Goal: Task Accomplishment & Management: Use online tool/utility

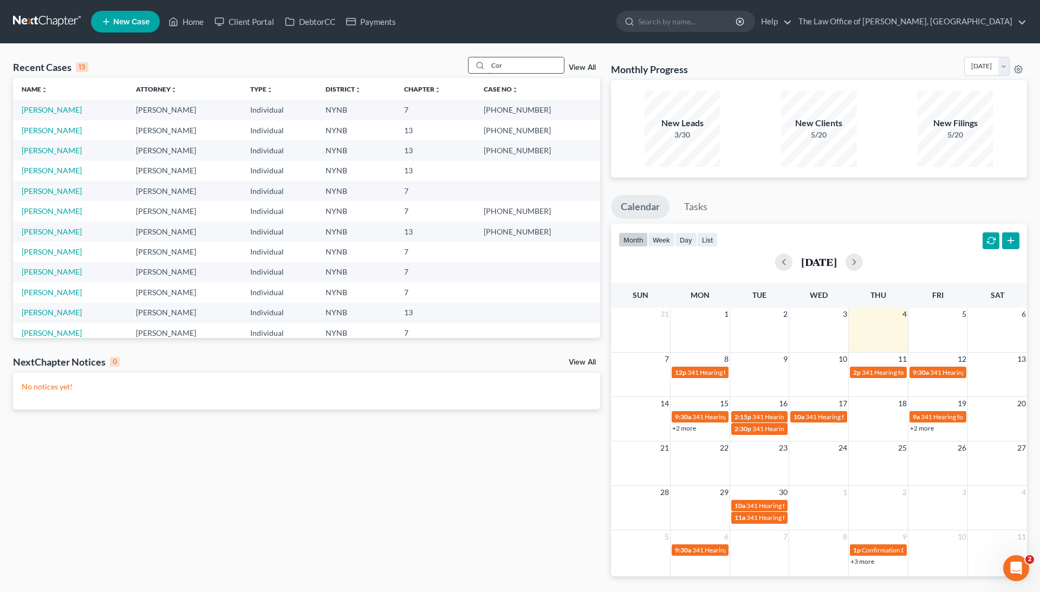
scroll to position [34, 0]
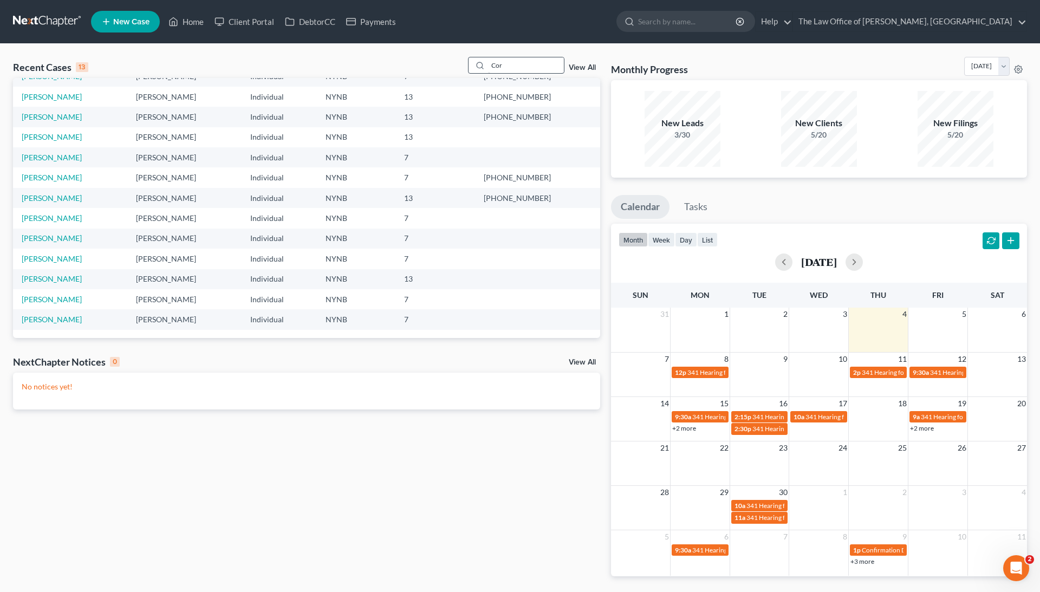
click at [514, 61] on input "Cor" at bounding box center [526, 65] width 76 height 16
type input "david"
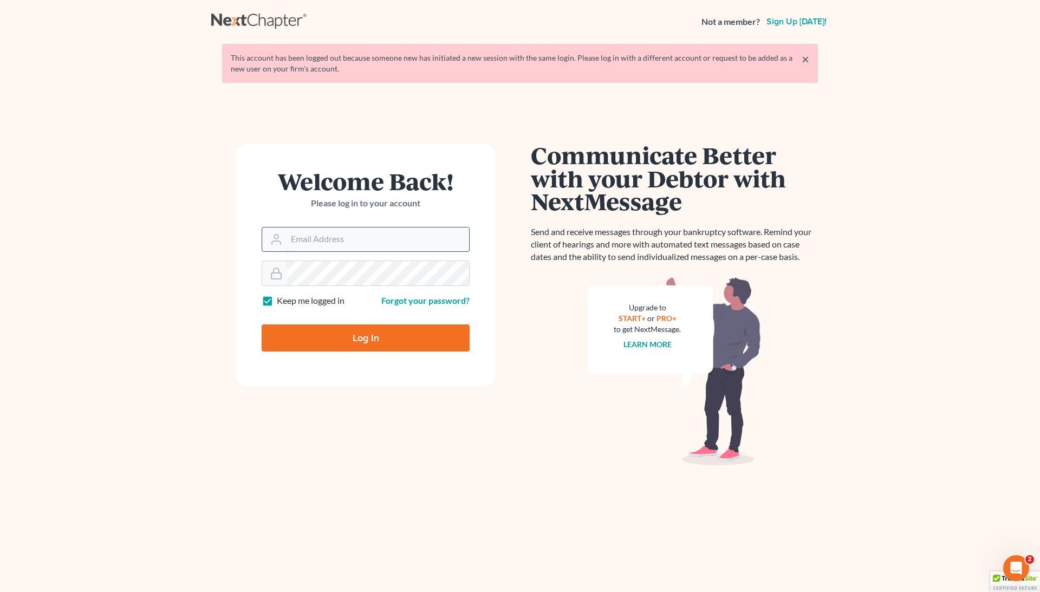
type input "[EMAIL_ADDRESS][DOMAIN_NAME]"
click at [398, 343] on input "Log In" at bounding box center [366, 337] width 208 height 27
type input "Thinking..."
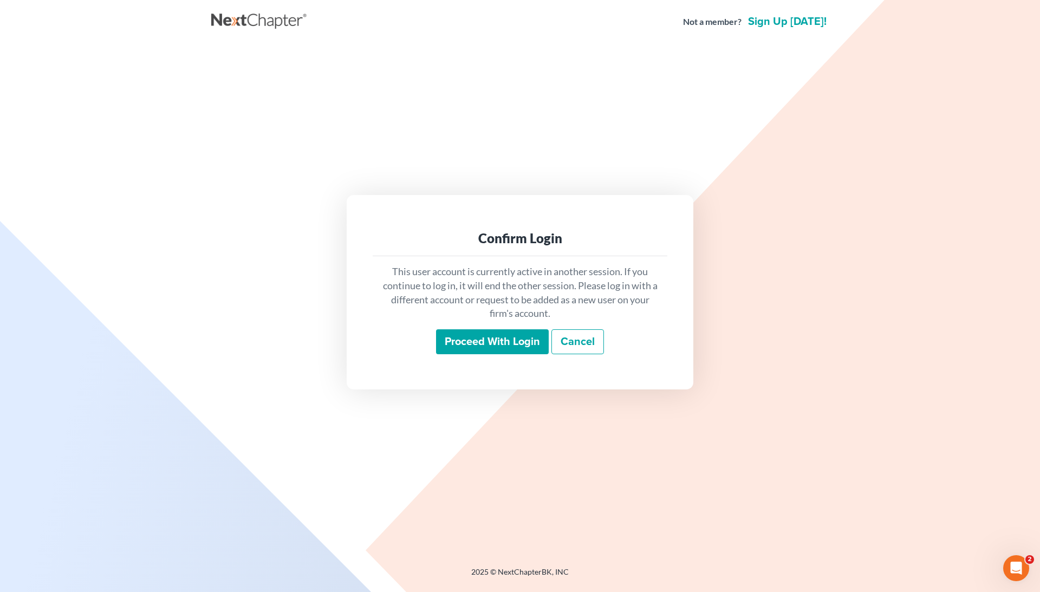
click at [473, 352] on input "Proceed with login" at bounding box center [492, 341] width 113 height 25
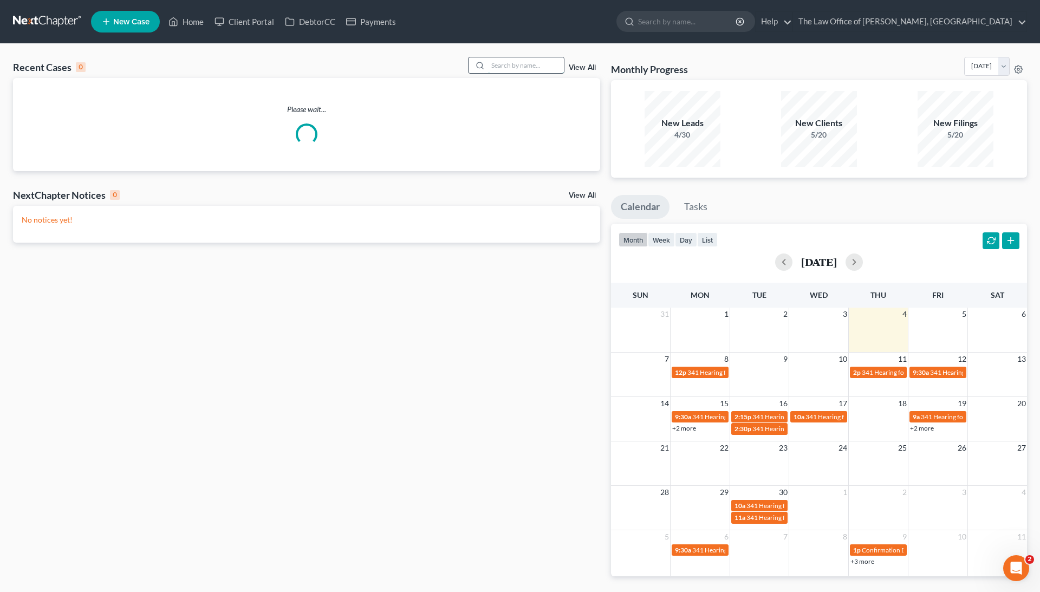
click at [497, 69] on input "search" at bounding box center [526, 65] width 76 height 16
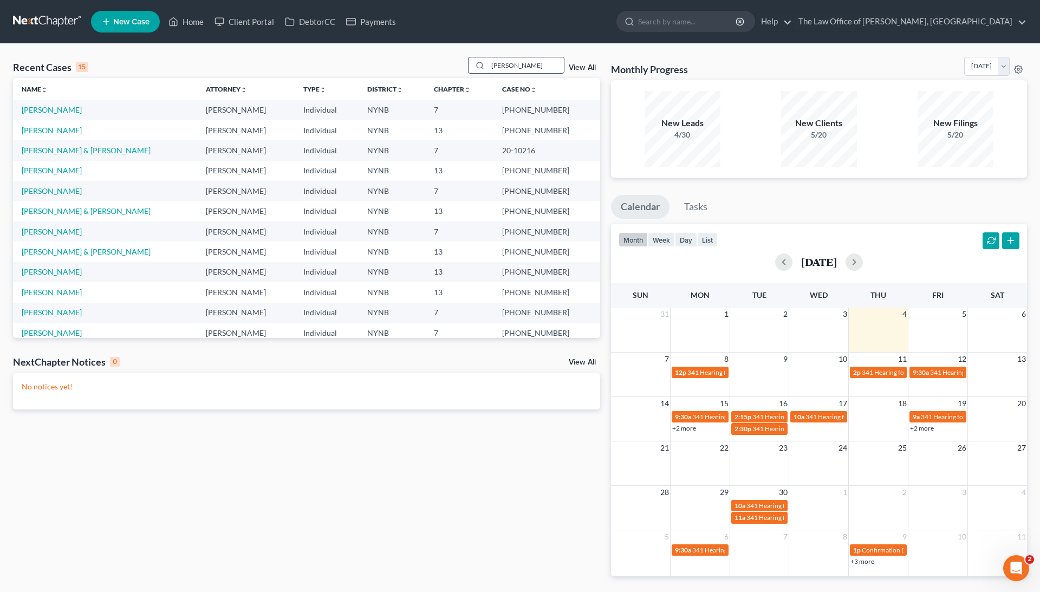
type input "David"
drag, startPoint x: 497, startPoint y: 69, endPoint x: 57, endPoint y: 109, distance: 441.6
click at [57, 109] on link "[PERSON_NAME]" at bounding box center [52, 109] width 60 height 9
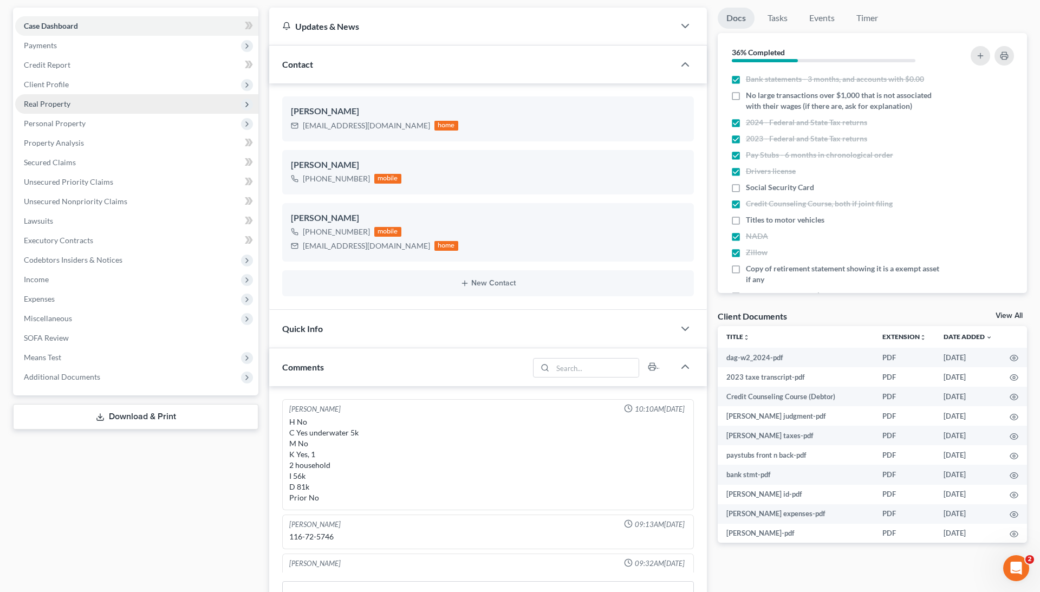
click at [81, 107] on span "Real Property" at bounding box center [136, 104] width 243 height 20
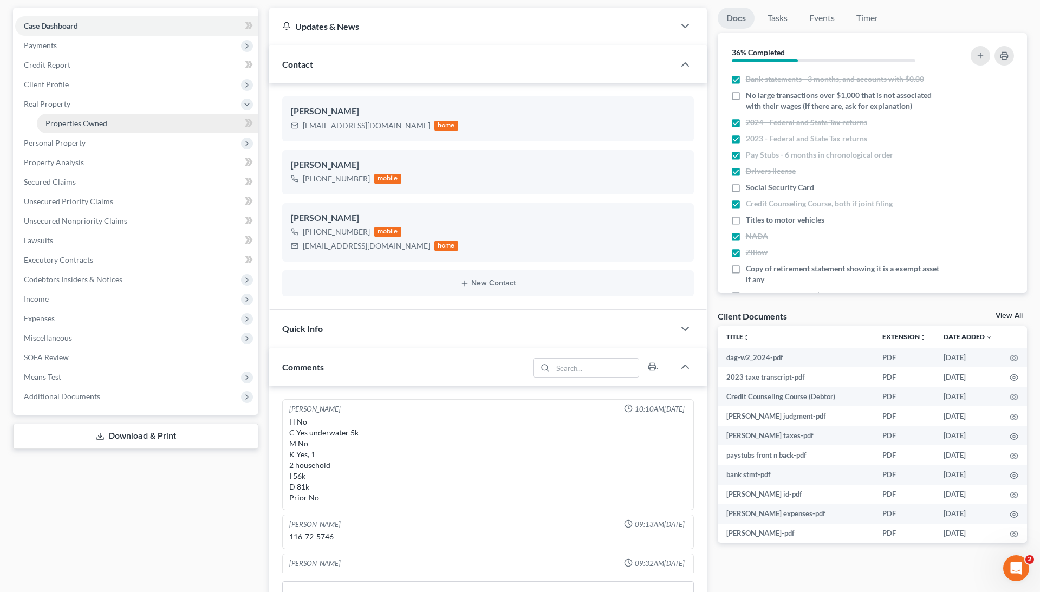
click at [90, 116] on link "Properties Owned" at bounding box center [148, 124] width 222 height 20
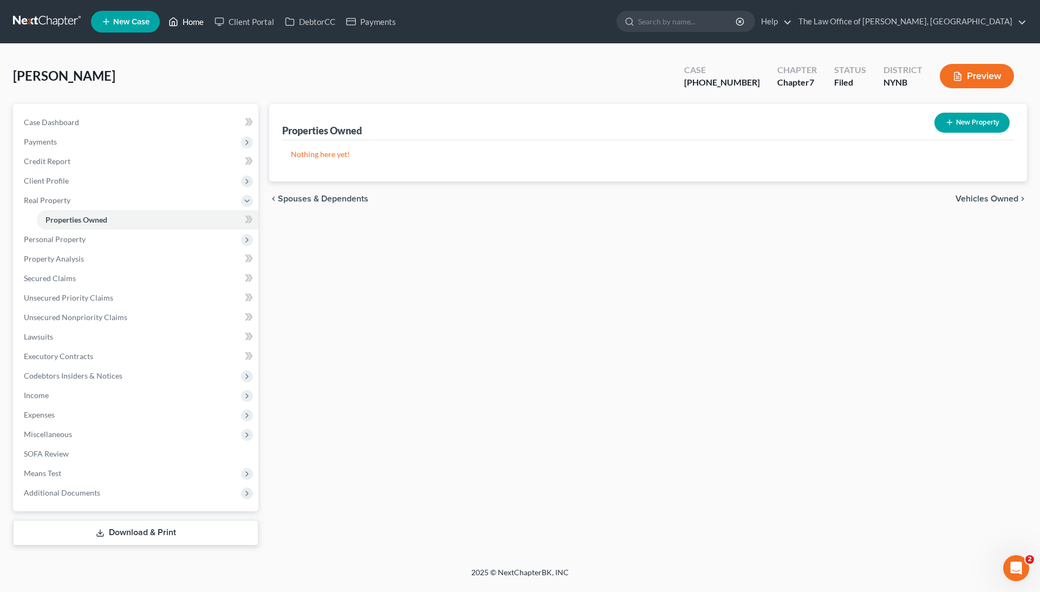
click at [196, 29] on link "Home" at bounding box center [186, 22] width 46 height 20
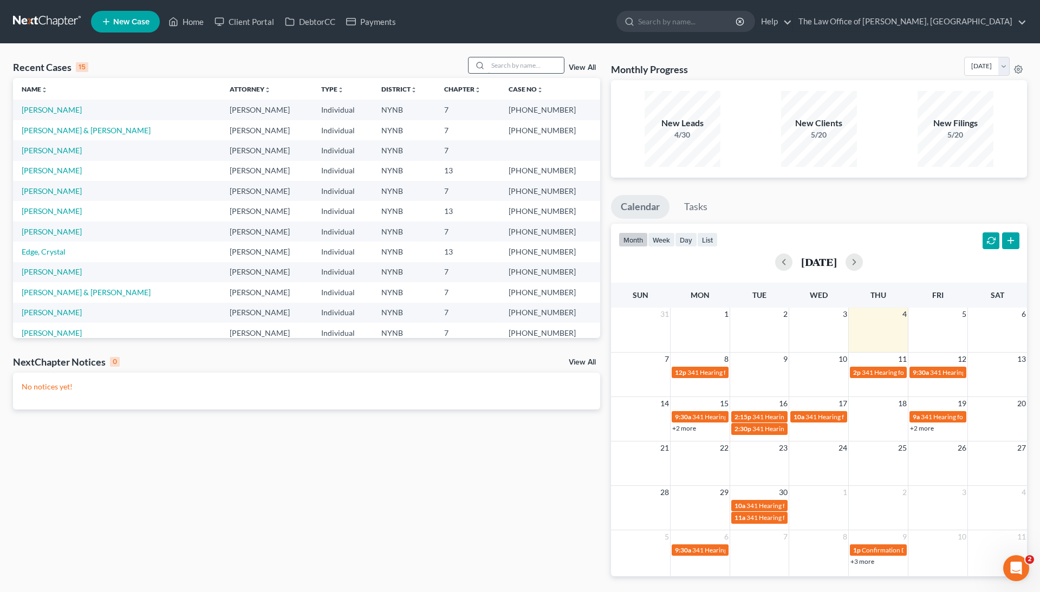
click at [499, 59] on input "search" at bounding box center [526, 65] width 76 height 16
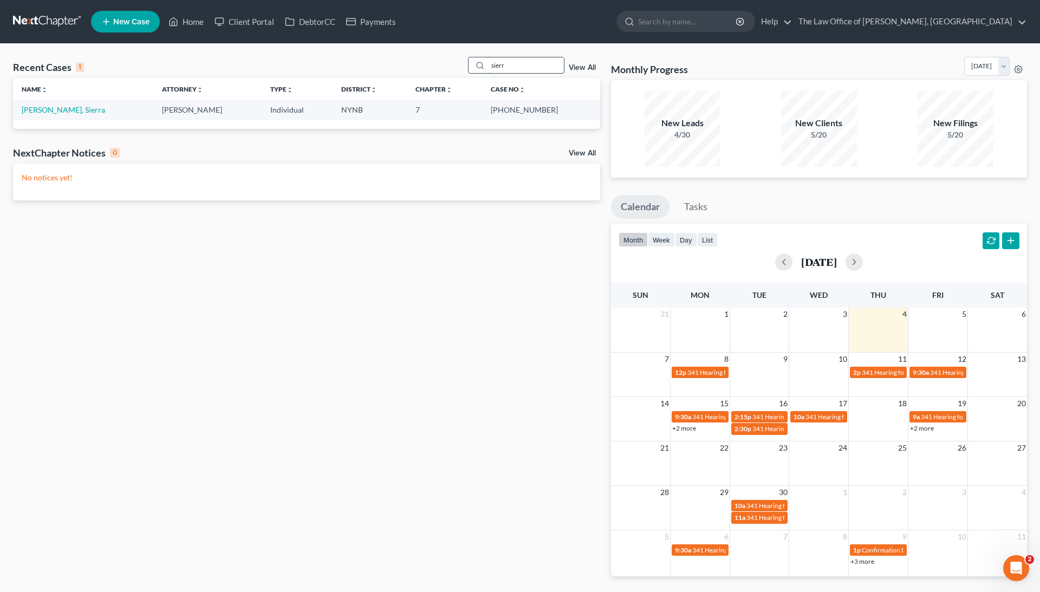
type input "Sierra"
drag, startPoint x: 499, startPoint y: 59, endPoint x: 66, endPoint y: 113, distance: 436.7
click at [66, 113] on link "[PERSON_NAME], Sierra" at bounding box center [63, 109] width 83 height 9
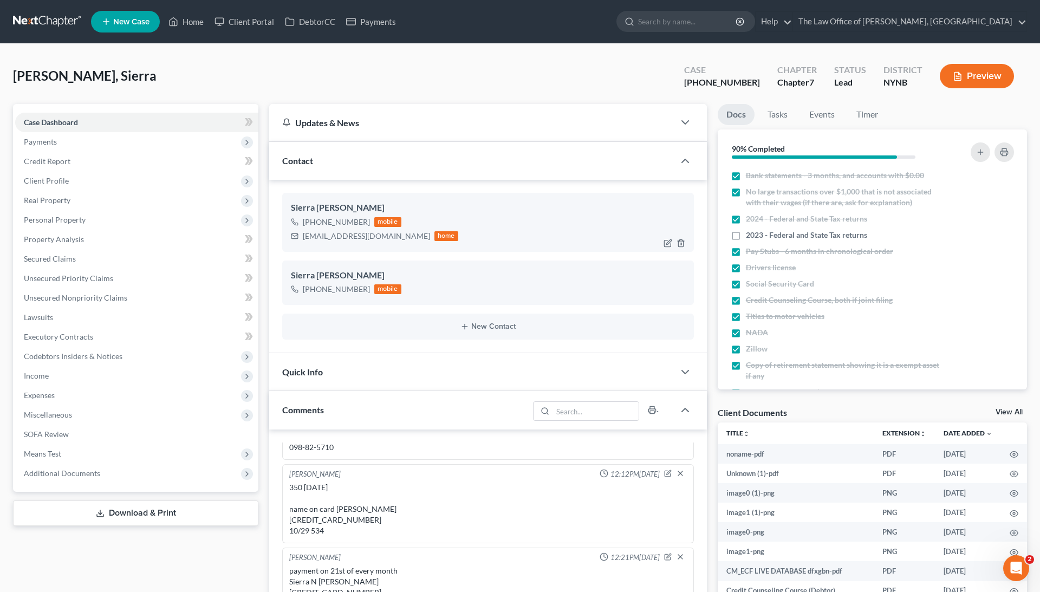
scroll to position [511, 0]
click at [316, 222] on div "+1 (518) 687-4682" at bounding box center [336, 222] width 67 height 11
copy div "+1 (518) 687-4682"
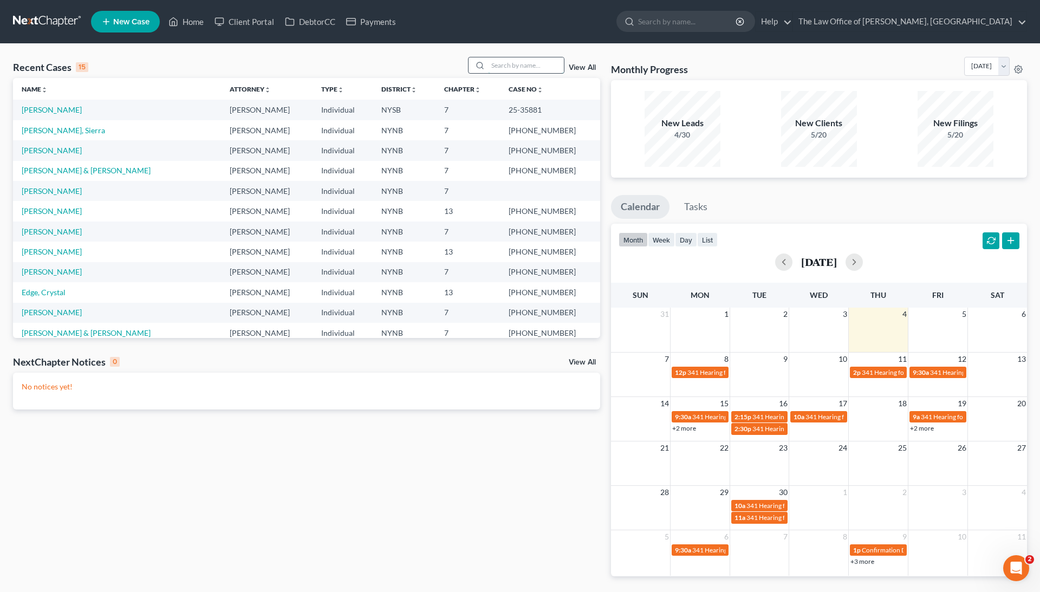
click at [542, 69] on input "search" at bounding box center [526, 65] width 76 height 16
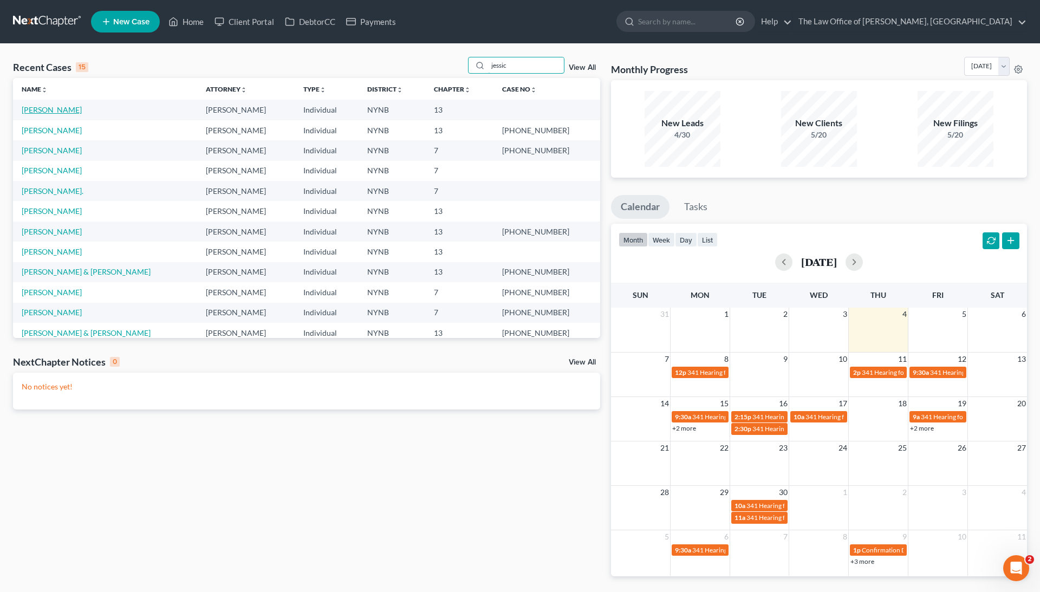
type input "jessic"
click at [59, 109] on link "[PERSON_NAME]" at bounding box center [52, 109] width 60 height 9
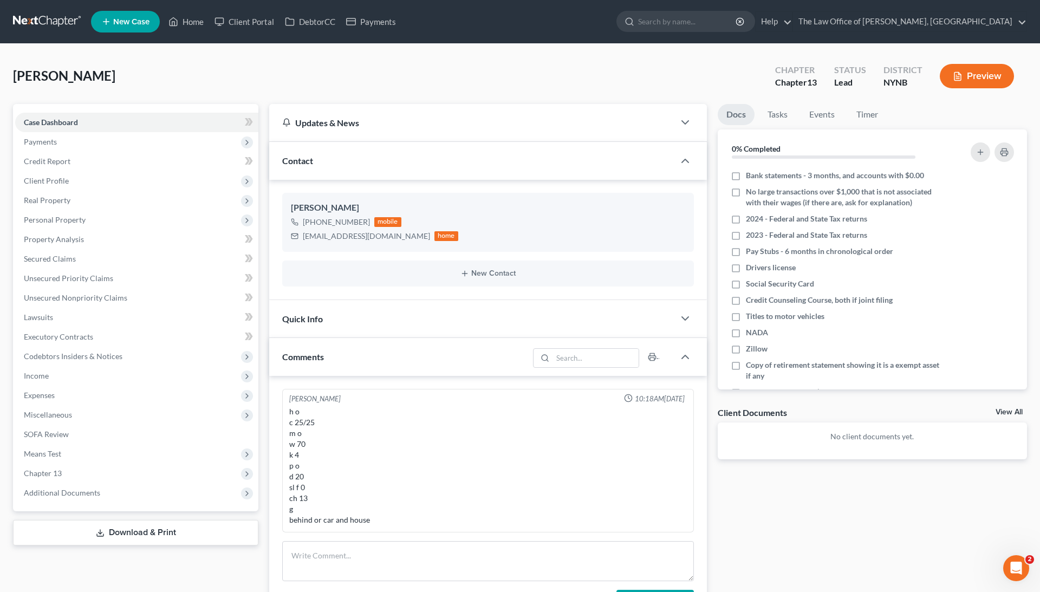
scroll to position [511, 0]
click at [261, 17] on link "Client Portal" at bounding box center [244, 22] width 70 height 20
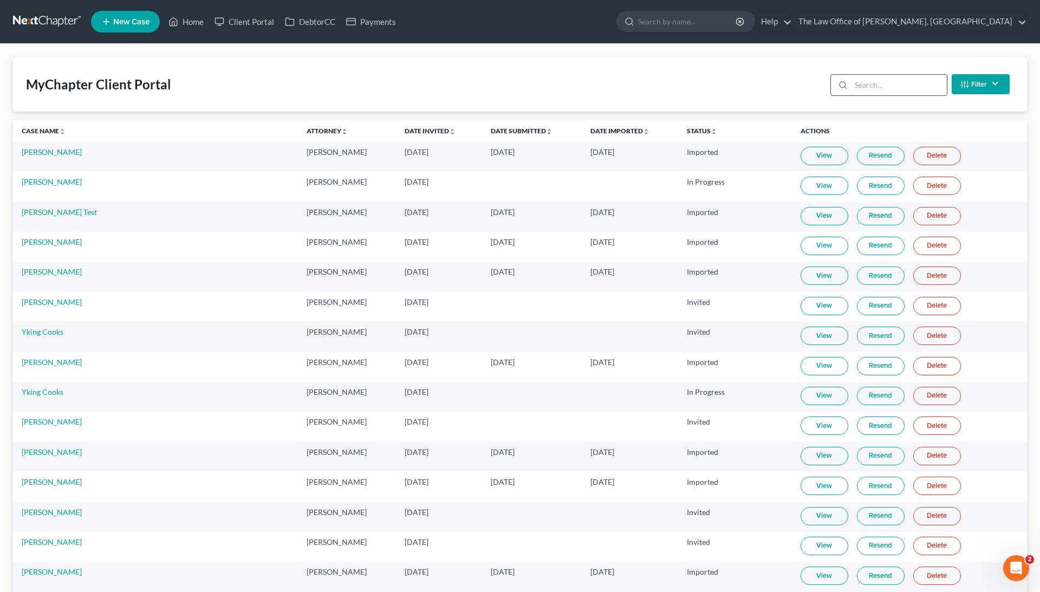
click at [879, 85] on input "search" at bounding box center [899, 85] width 96 height 21
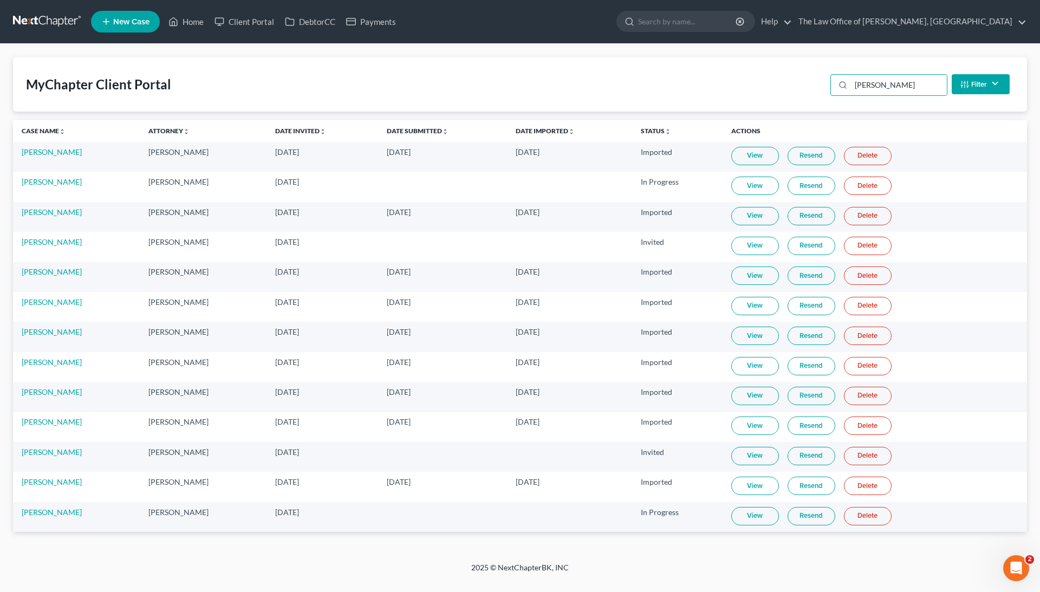
click at [762, 507] on link "View" at bounding box center [755, 516] width 48 height 18
click at [874, 81] on input "[PERSON_NAME]" at bounding box center [899, 85] width 96 height 21
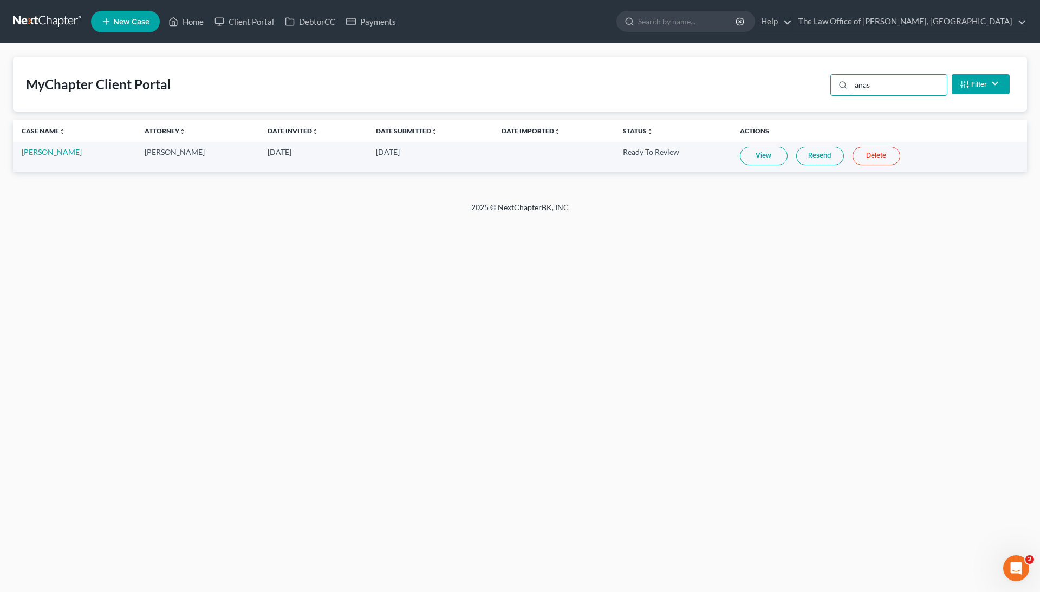
type input "anas"
click at [765, 154] on link "View" at bounding box center [764, 156] width 48 height 18
click at [311, 18] on link "DebtorCC" at bounding box center [310, 22] width 61 height 20
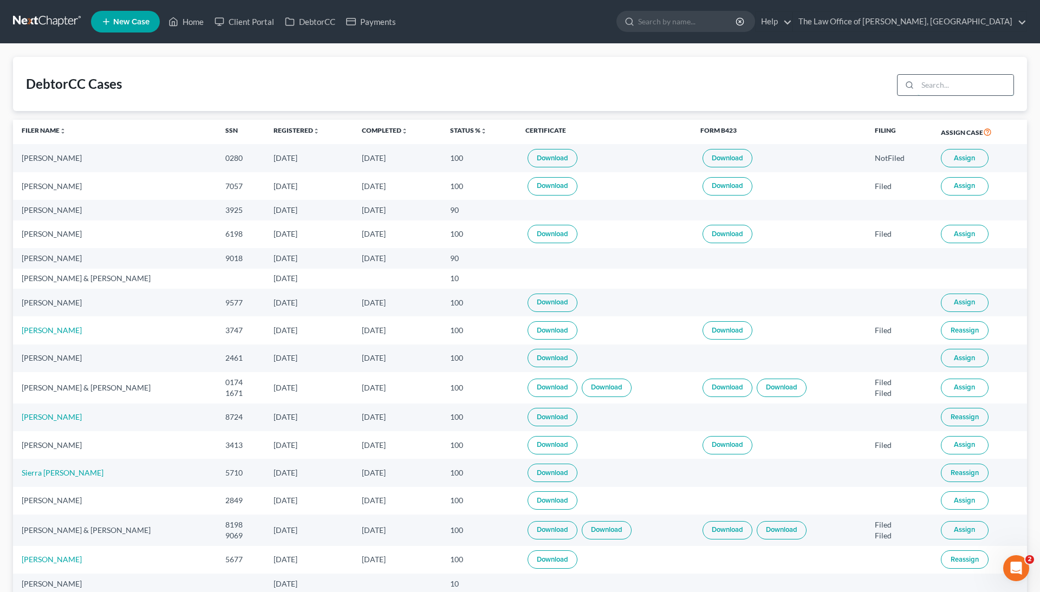
click at [976, 89] on input "search" at bounding box center [966, 85] width 96 height 21
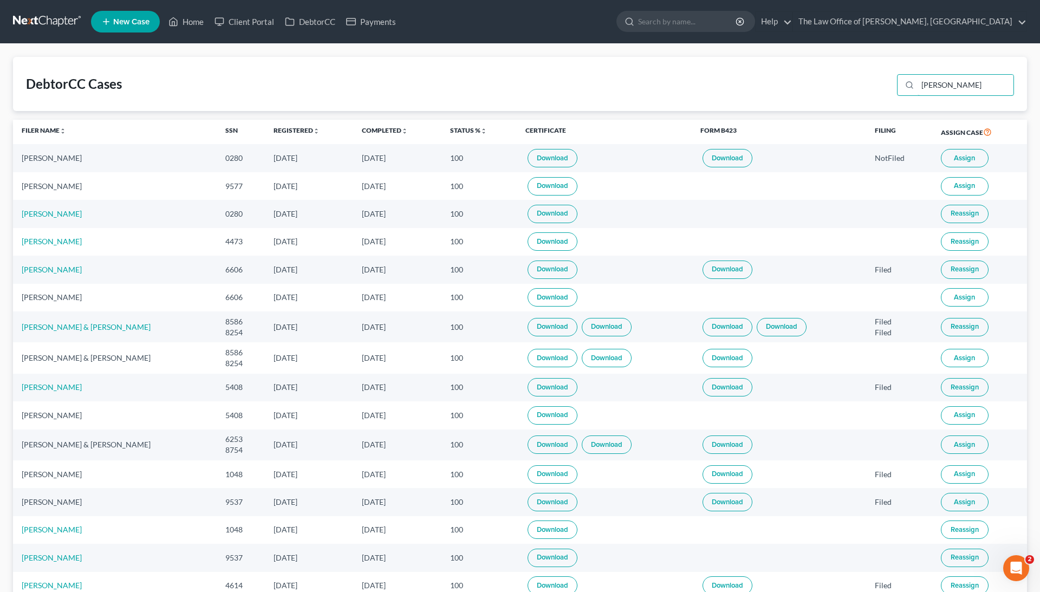
type input "[PERSON_NAME]"
click at [966, 182] on span "Assign" at bounding box center [964, 185] width 21 height 9
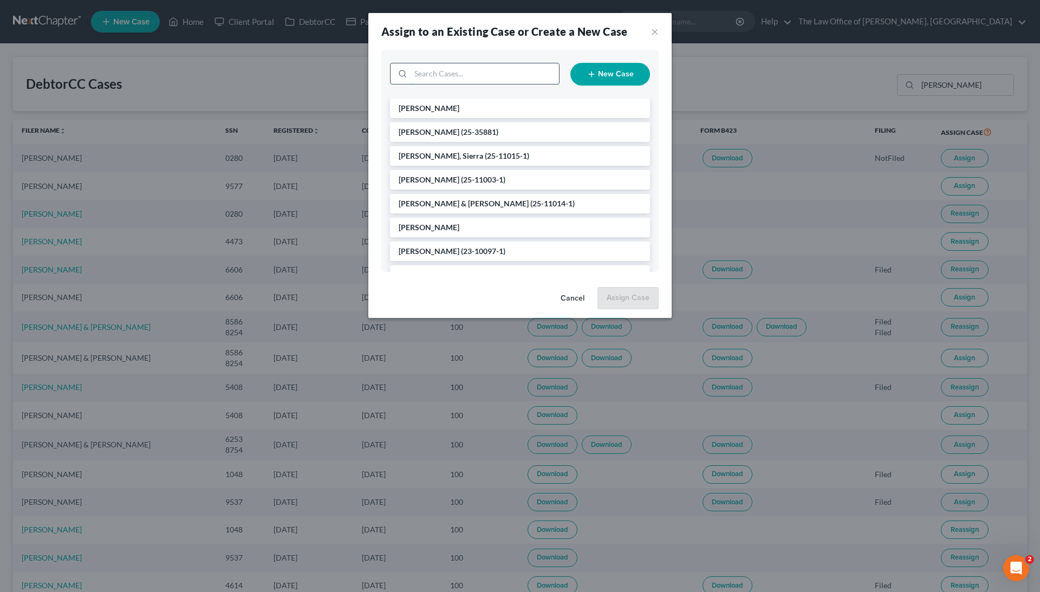
click at [518, 65] on input "search" at bounding box center [485, 73] width 148 height 21
type input "[PERSON_NAME]"
click at [475, 73] on input "[PERSON_NAME]" at bounding box center [485, 73] width 148 height 21
type input "[PERSON_NAME]"
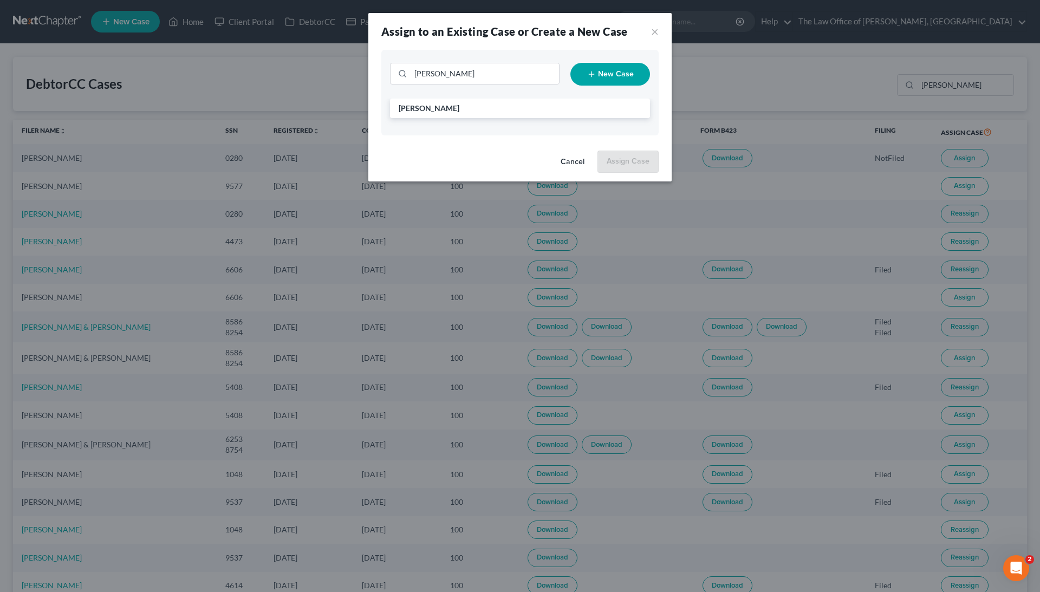
click at [432, 96] on div "[PERSON_NAME] New Case" at bounding box center [519, 74] width 277 height 49
click at [432, 100] on li "[PERSON_NAME]" at bounding box center [520, 109] width 260 height 20
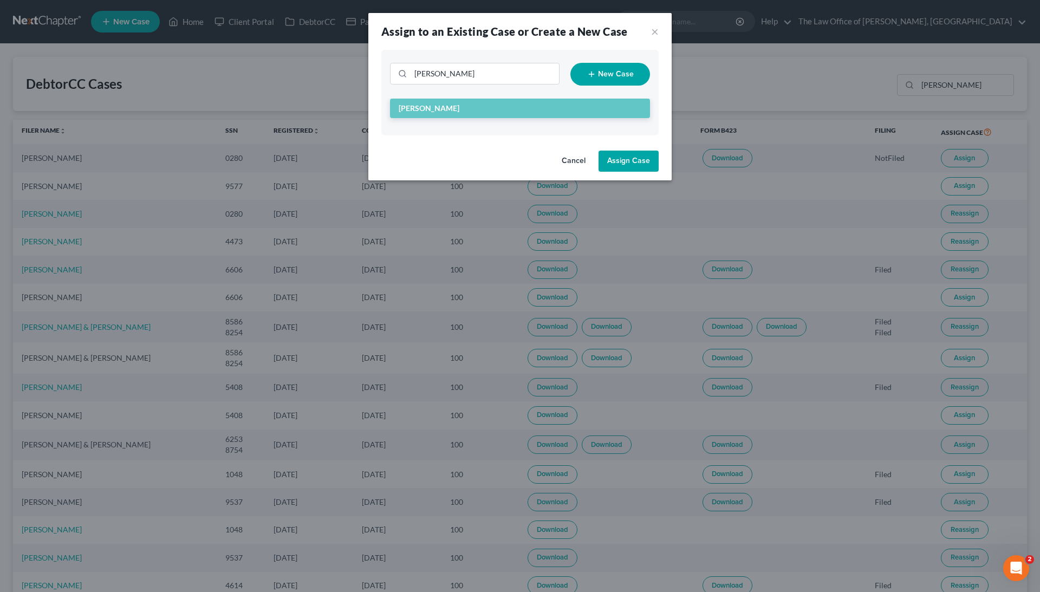
click at [644, 156] on button "Assign Case" at bounding box center [629, 162] width 60 height 22
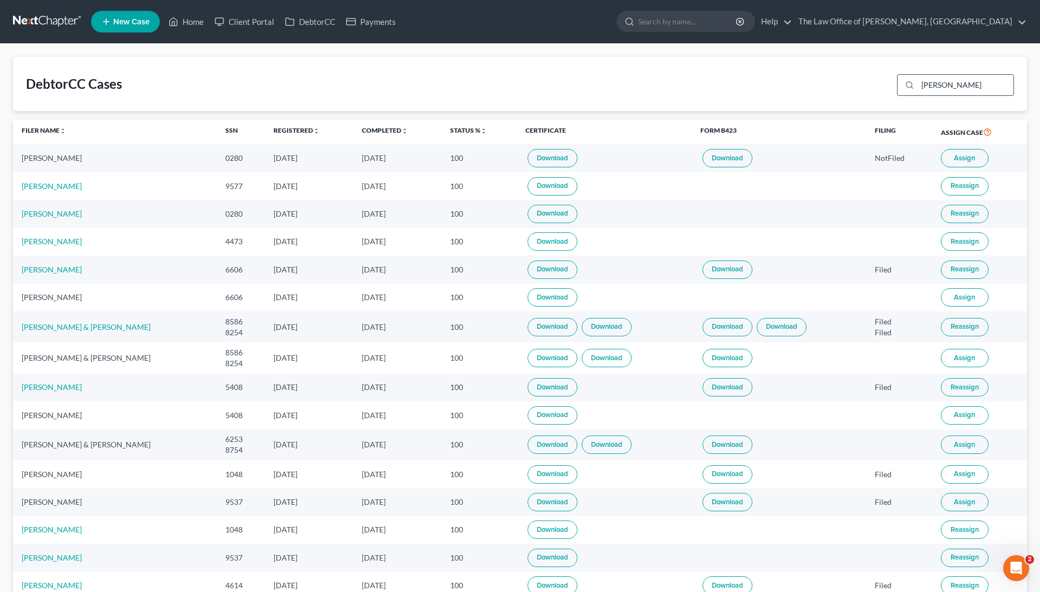
click at [983, 86] on input "[PERSON_NAME]" at bounding box center [966, 85] width 96 height 21
click at [983, 87] on input "[PERSON_NAME]" at bounding box center [966, 85] width 96 height 21
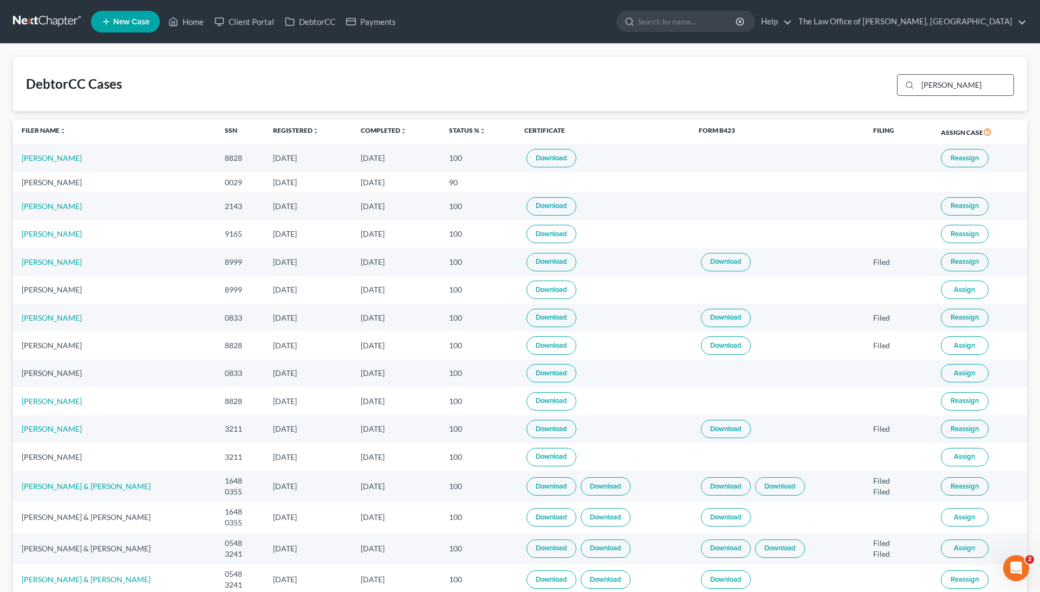
click at [937, 88] on input "[PERSON_NAME]" at bounding box center [966, 85] width 96 height 21
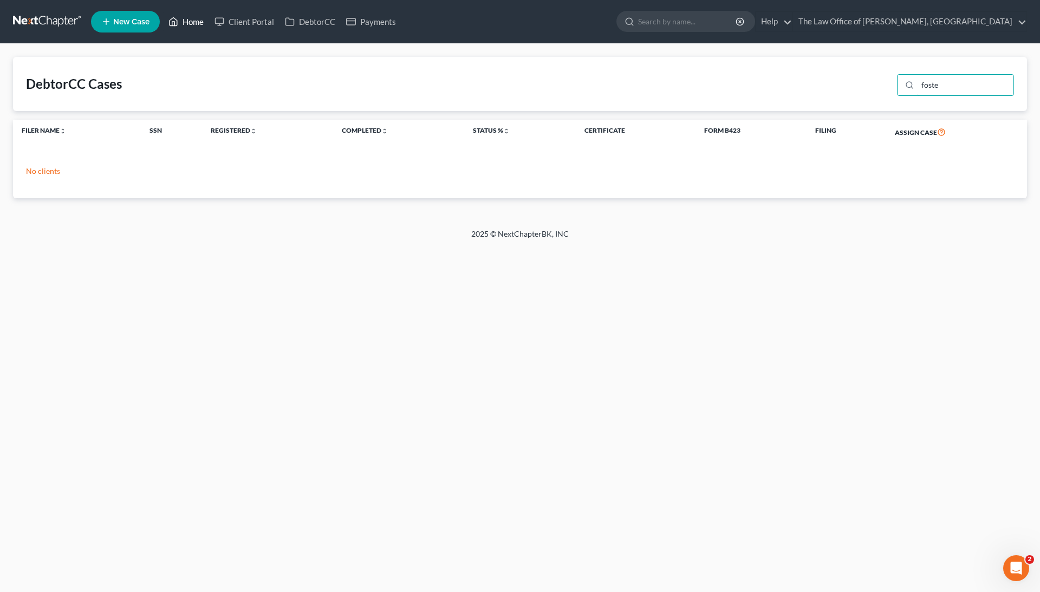
type input "foste"
click at [183, 30] on link "Home" at bounding box center [186, 22] width 46 height 20
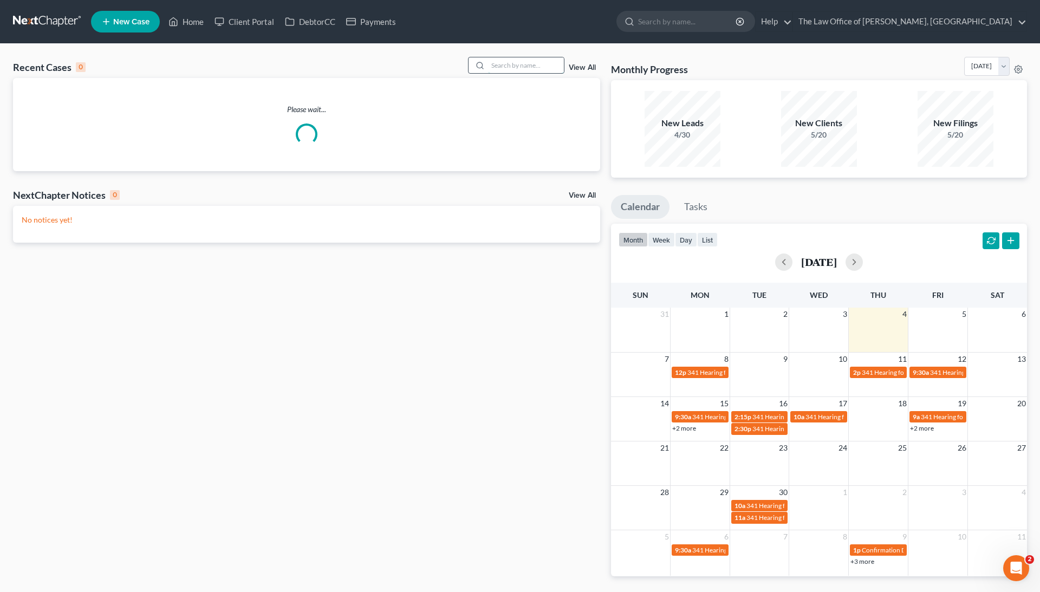
click at [530, 65] on input "search" at bounding box center [526, 65] width 76 height 16
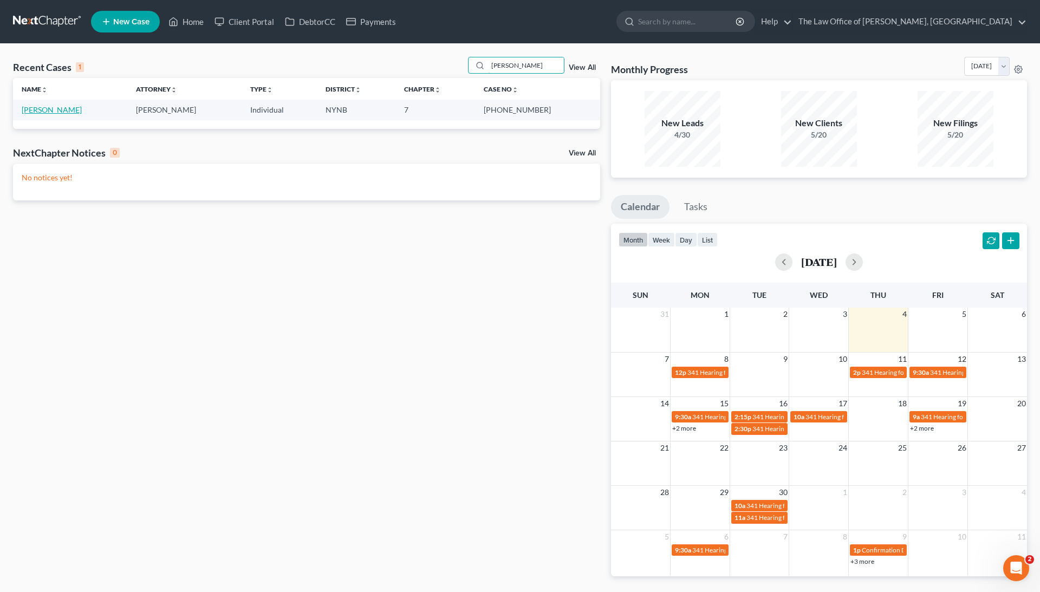
type input "[PERSON_NAME]"
click at [50, 105] on link "[PERSON_NAME]" at bounding box center [52, 109] width 60 height 9
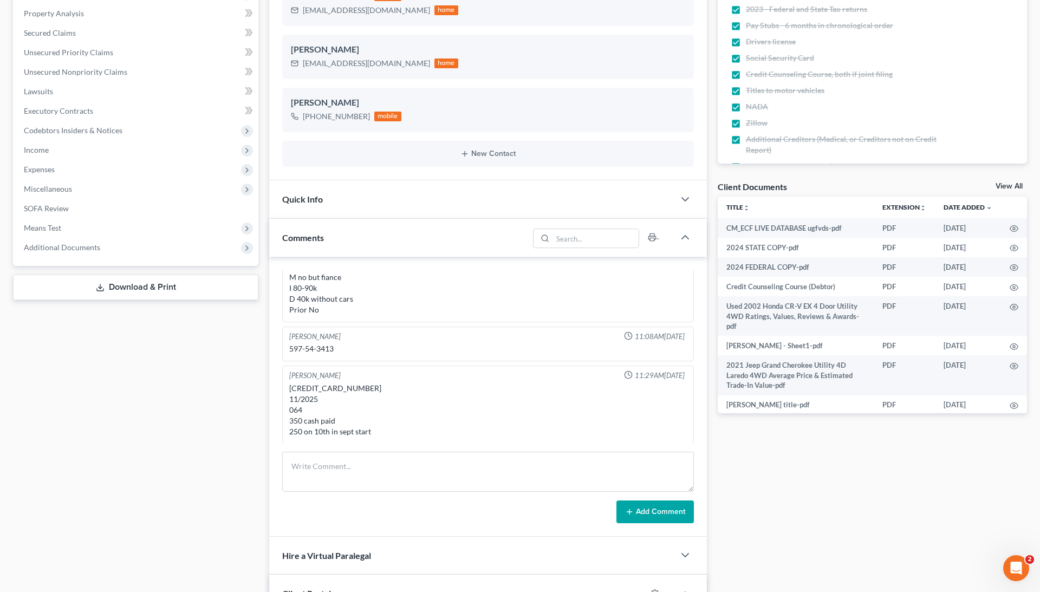
scroll to position [265, 0]
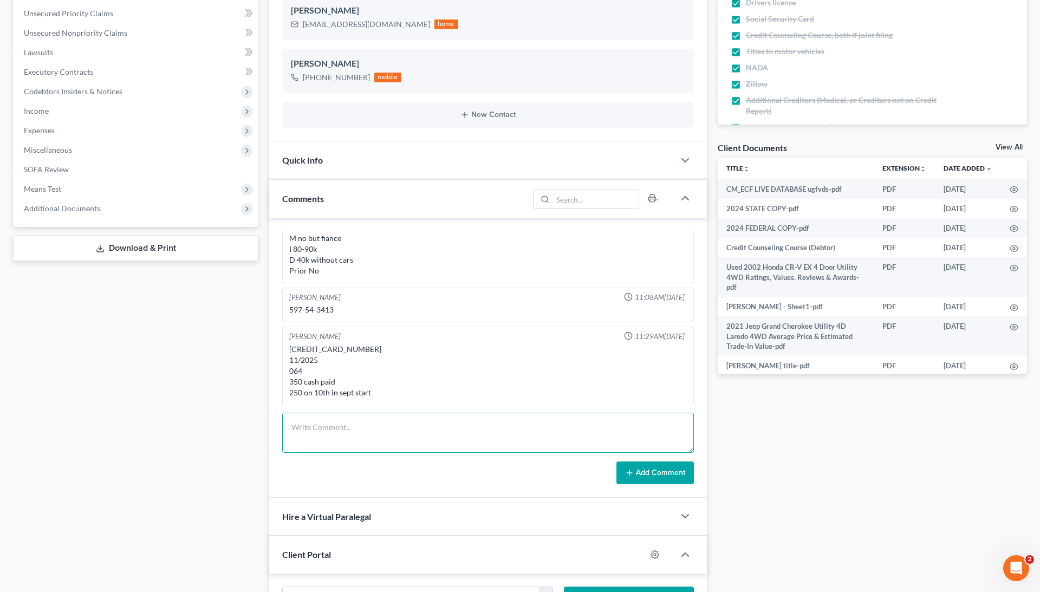
click at [479, 426] on textarea at bounding box center [488, 433] width 412 height 40
click at [333, 428] on textarea "New Card 9.04" at bounding box center [488, 433] width 412 height 40
click at [340, 441] on textarea "New Card 9/04" at bounding box center [488, 433] width 412 height 40
type textarea "New Card 9/04 [CREDIT_CARD_NUMBER] 11/28 752"
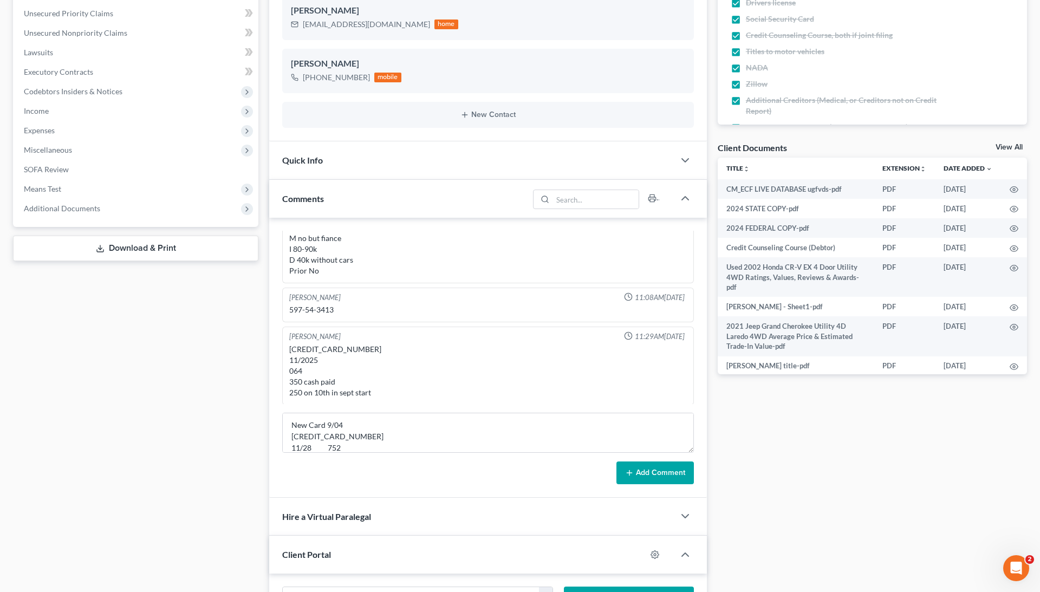
click at [664, 480] on button "Add Comment" at bounding box center [654, 473] width 77 height 23
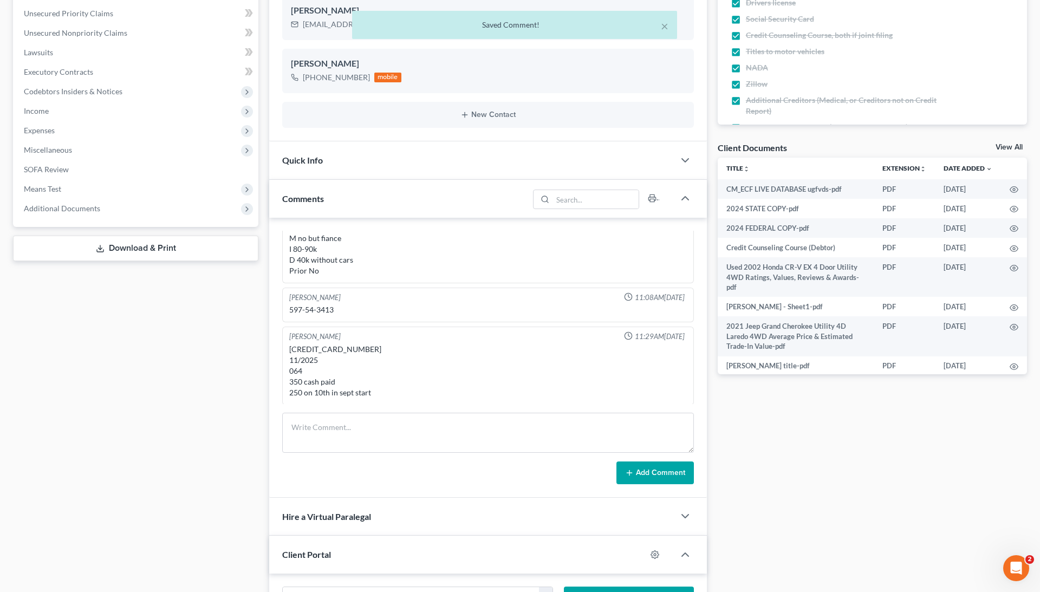
scroll to position [99, 0]
